Goal: Information Seeking & Learning: Find specific fact

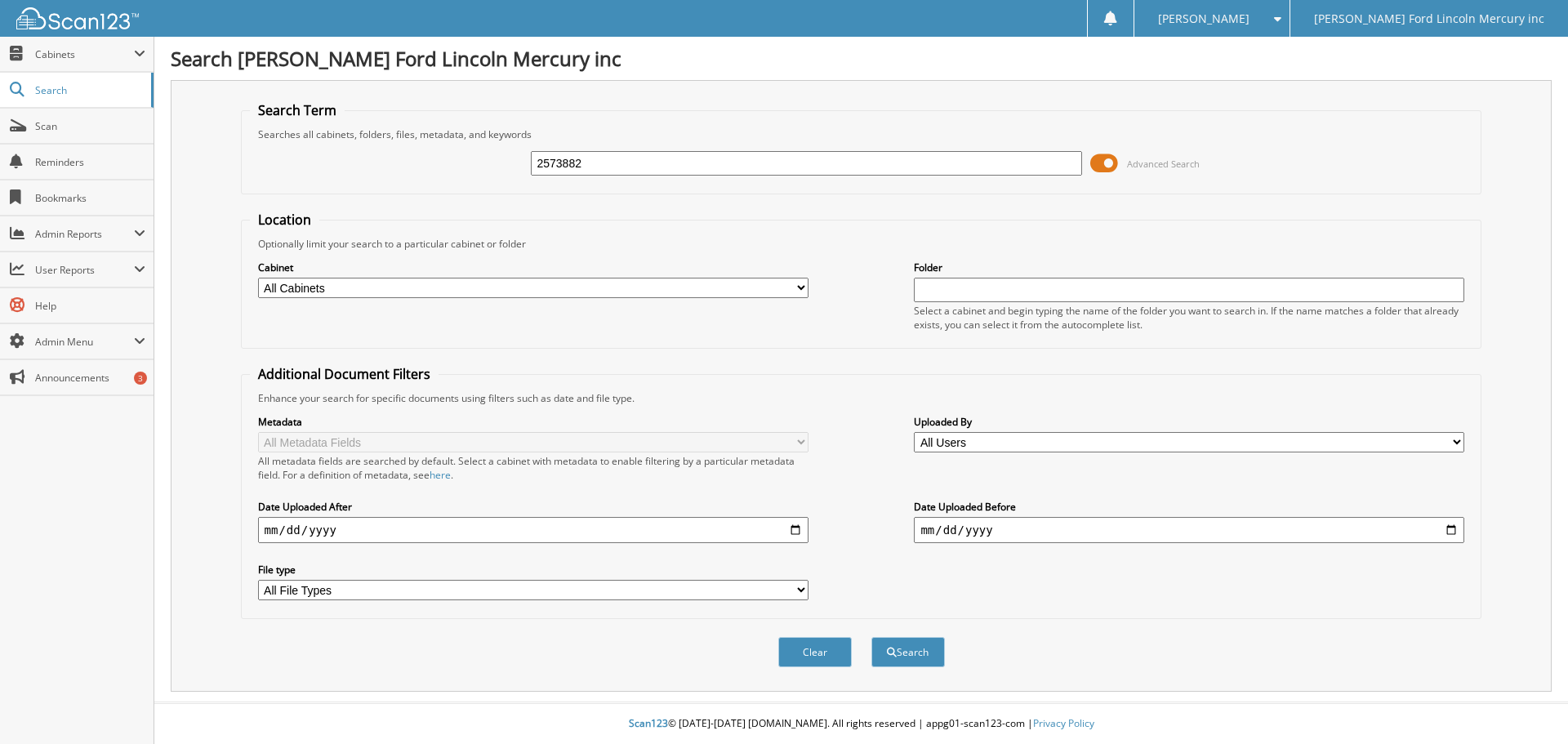
type input "2573882"
click at [871, 637] on button "Search" at bounding box center [908, 652] width 74 height 30
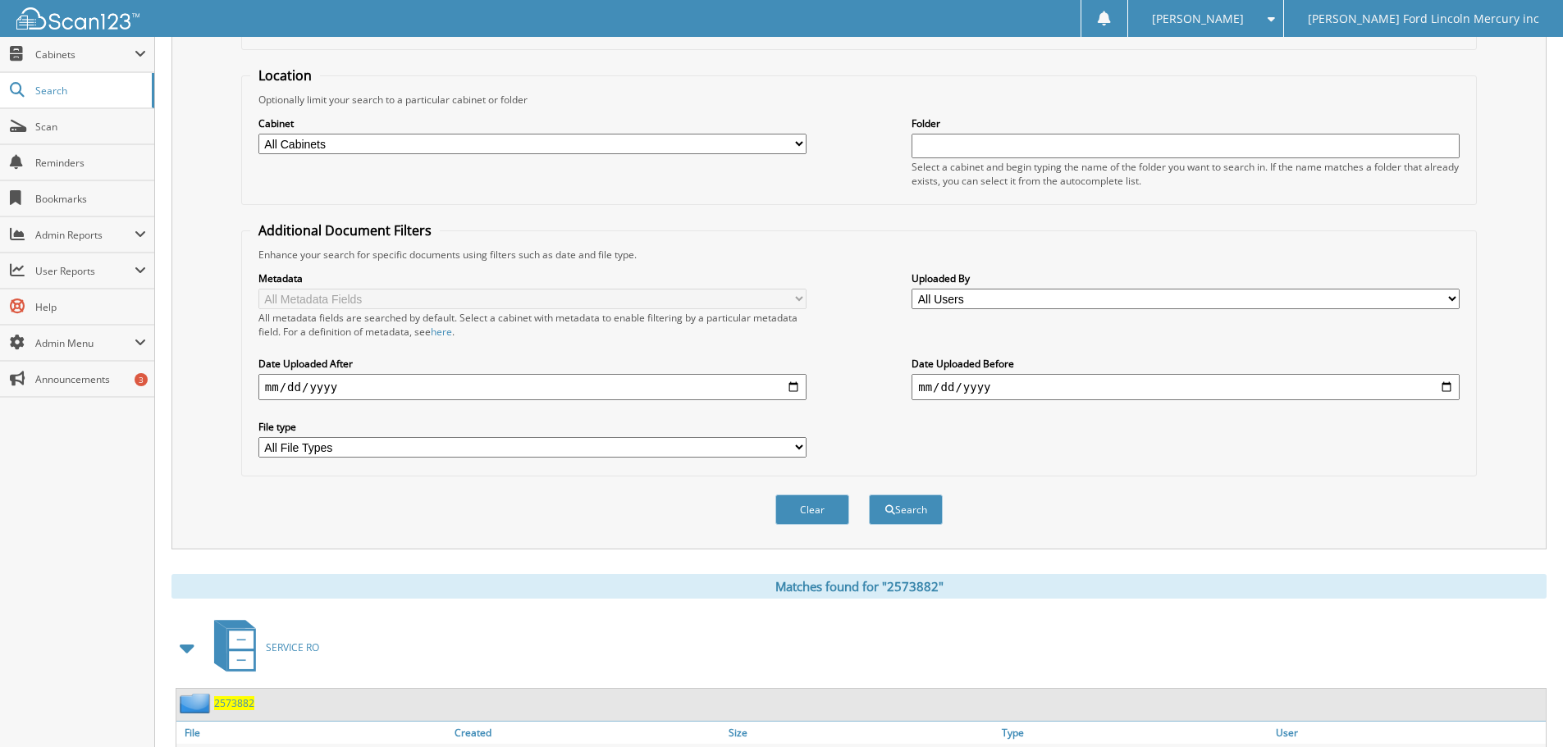
scroll to position [234, 0]
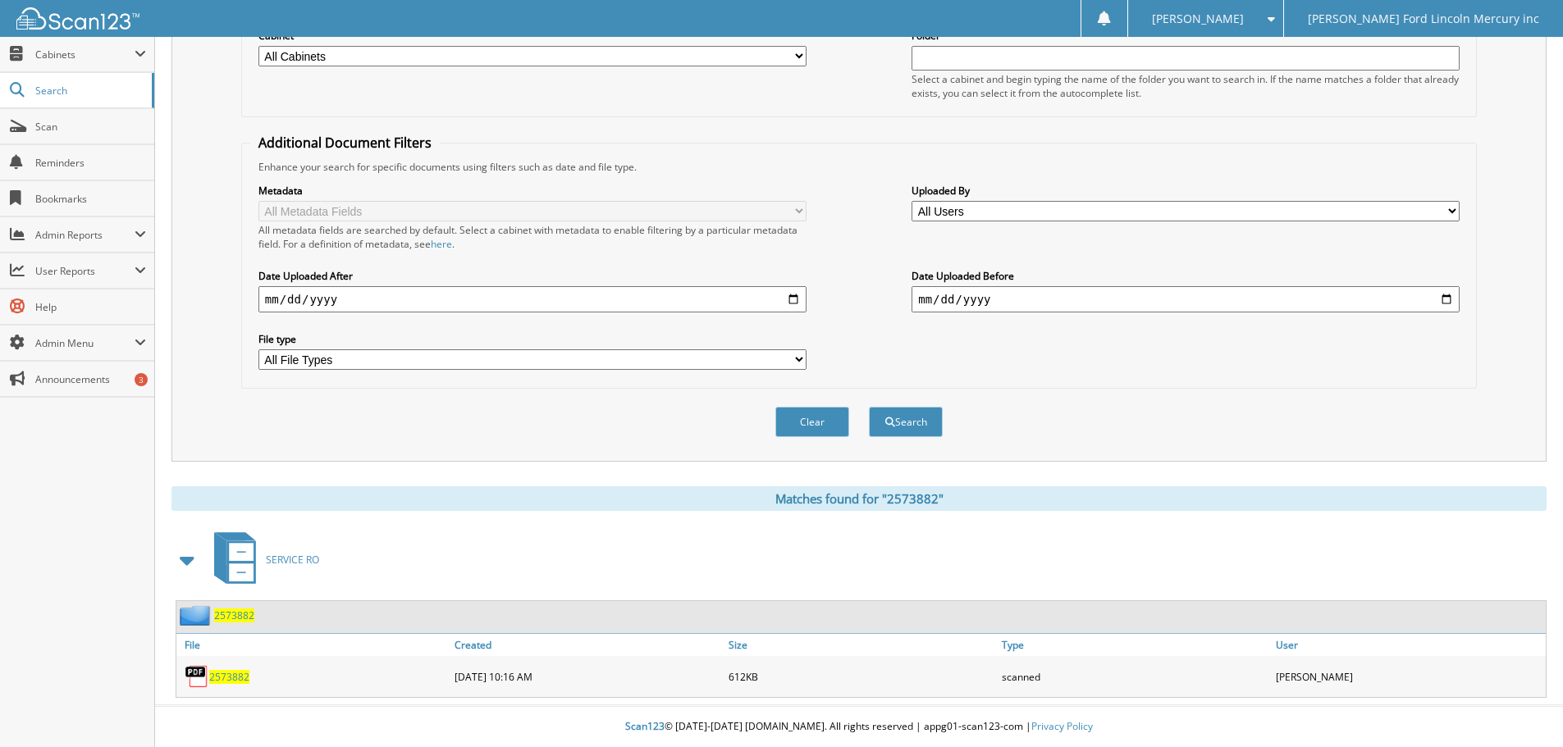
click at [247, 674] on link "2573882" at bounding box center [229, 677] width 40 height 14
click at [230, 670] on span "2573882" at bounding box center [229, 677] width 40 height 14
